Goal: Task Accomplishment & Management: Use online tool/utility

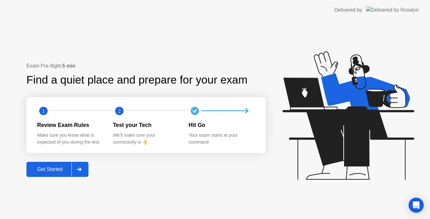
click at [42, 167] on div "Get Started" at bounding box center [49, 170] width 43 height 6
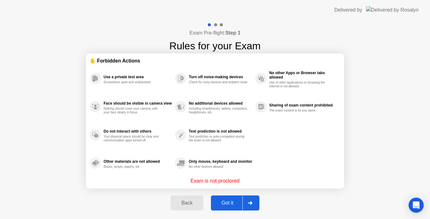
click at [218, 205] on div "Got it" at bounding box center [228, 203] width 30 height 6
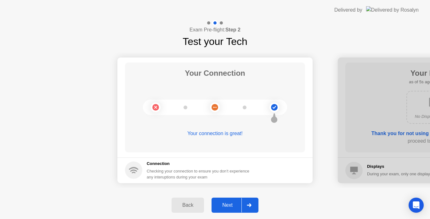
click at [230, 204] on div "Next" at bounding box center [227, 206] width 28 height 6
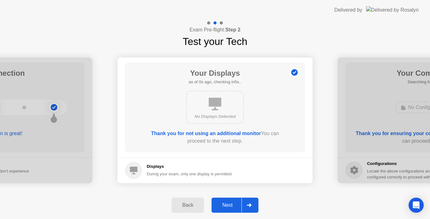
click at [238, 204] on div "Next" at bounding box center [227, 206] width 28 height 6
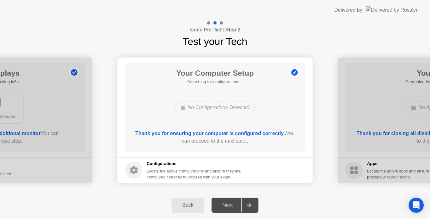
click at [234, 205] on div "Next" at bounding box center [227, 206] width 28 height 6
click at [241, 204] on div "Next" at bounding box center [227, 206] width 28 height 6
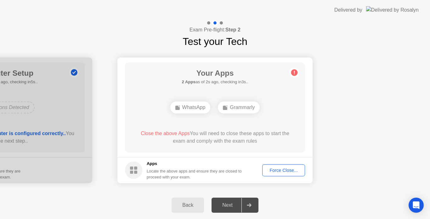
click at [271, 171] on div "Force Close..." at bounding box center [283, 170] width 38 height 5
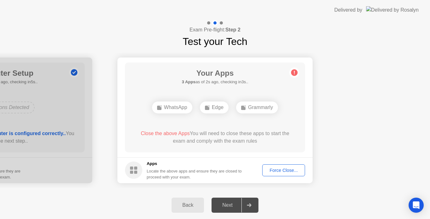
click at [296, 172] on div "Force Close..." at bounding box center [283, 170] width 38 height 5
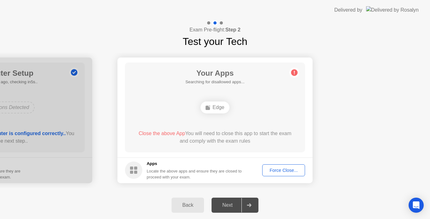
click at [284, 170] on div "Force Close..." at bounding box center [283, 170] width 38 height 5
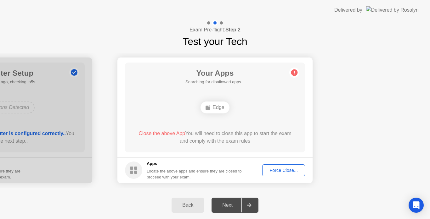
click at [290, 171] on div "Force Close..." at bounding box center [283, 170] width 38 height 5
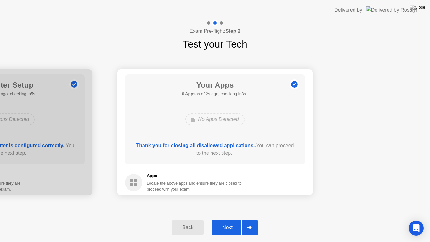
click at [235, 219] on div "Next" at bounding box center [227, 227] width 28 height 6
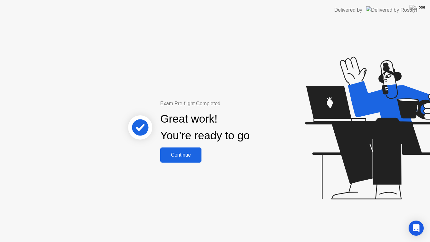
click at [182, 161] on button "Continue" at bounding box center [180, 154] width 41 height 15
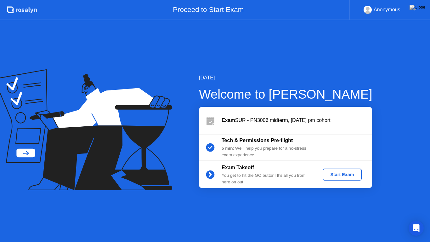
click at [333, 173] on div "Start Exam" at bounding box center [342, 174] width 34 height 5
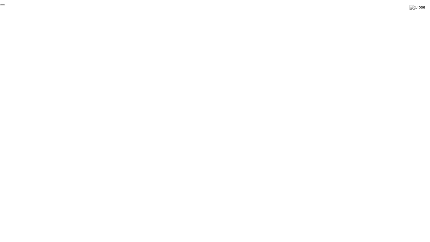
click div "End Proctoring Session"
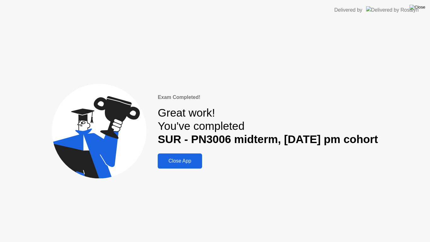
click at [423, 10] on img at bounding box center [417, 7] width 16 height 5
